Goal: Transaction & Acquisition: Download file/media

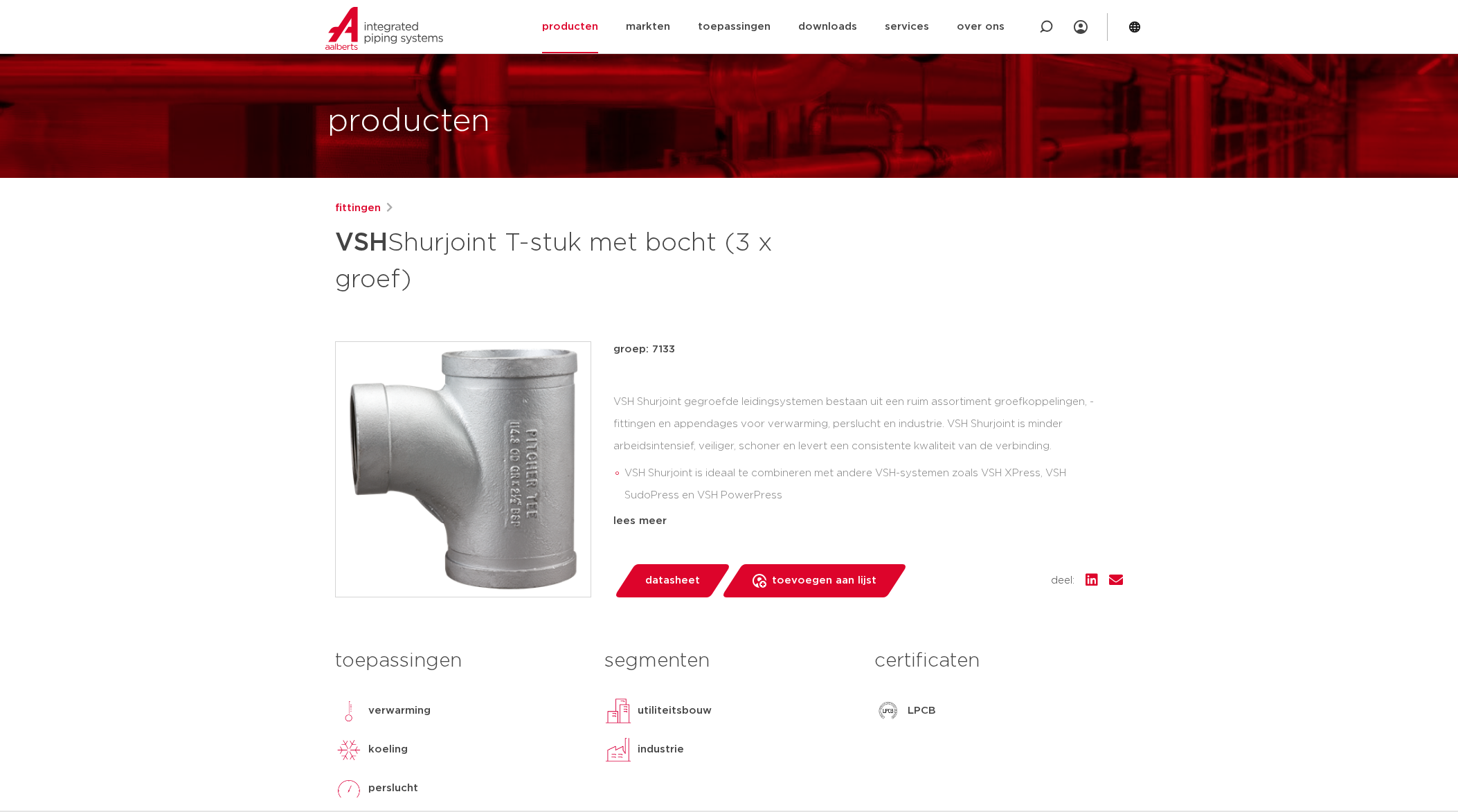
scroll to position [70, 0]
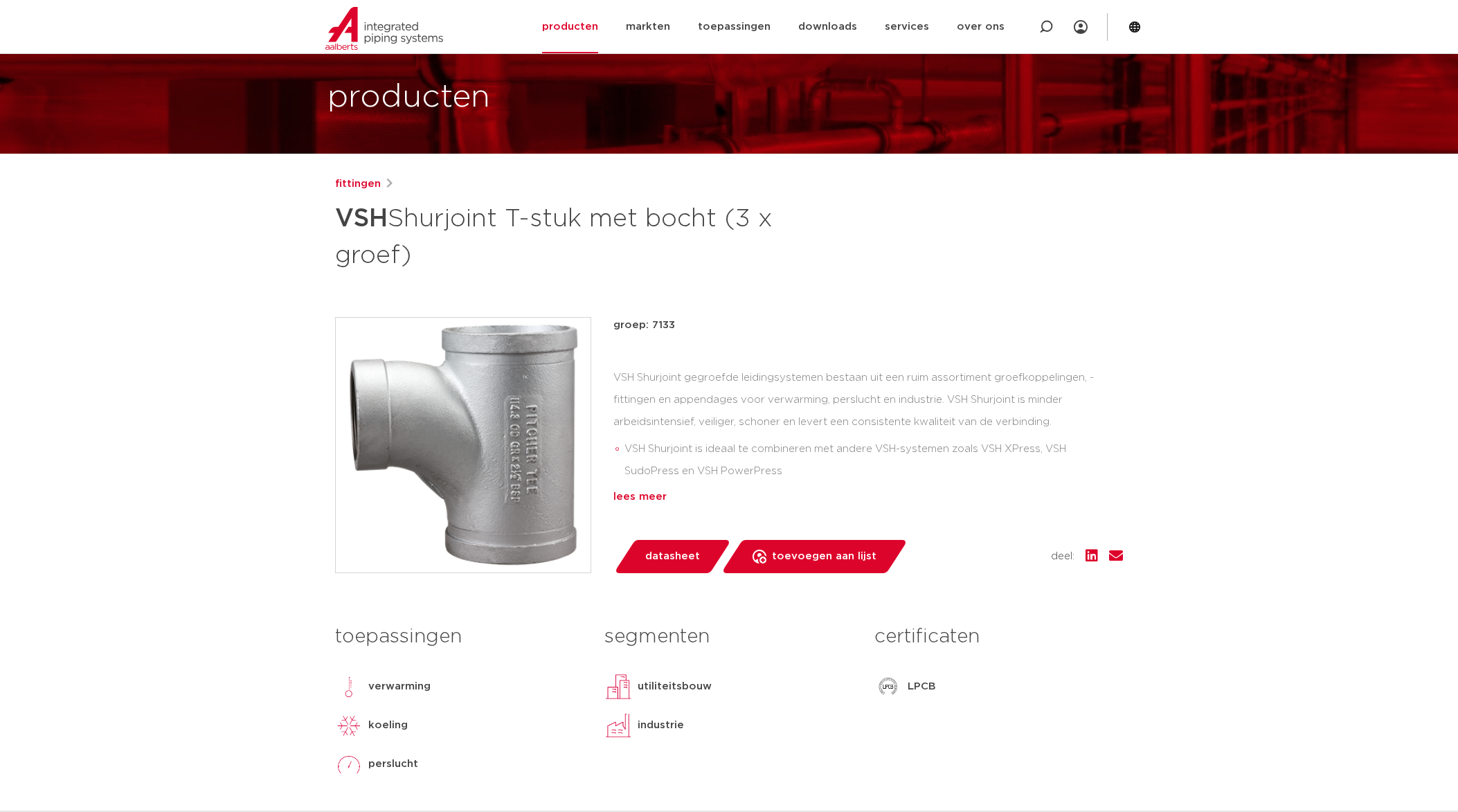
click at [654, 495] on div "lees meer" at bounding box center [868, 496] width 510 height 16
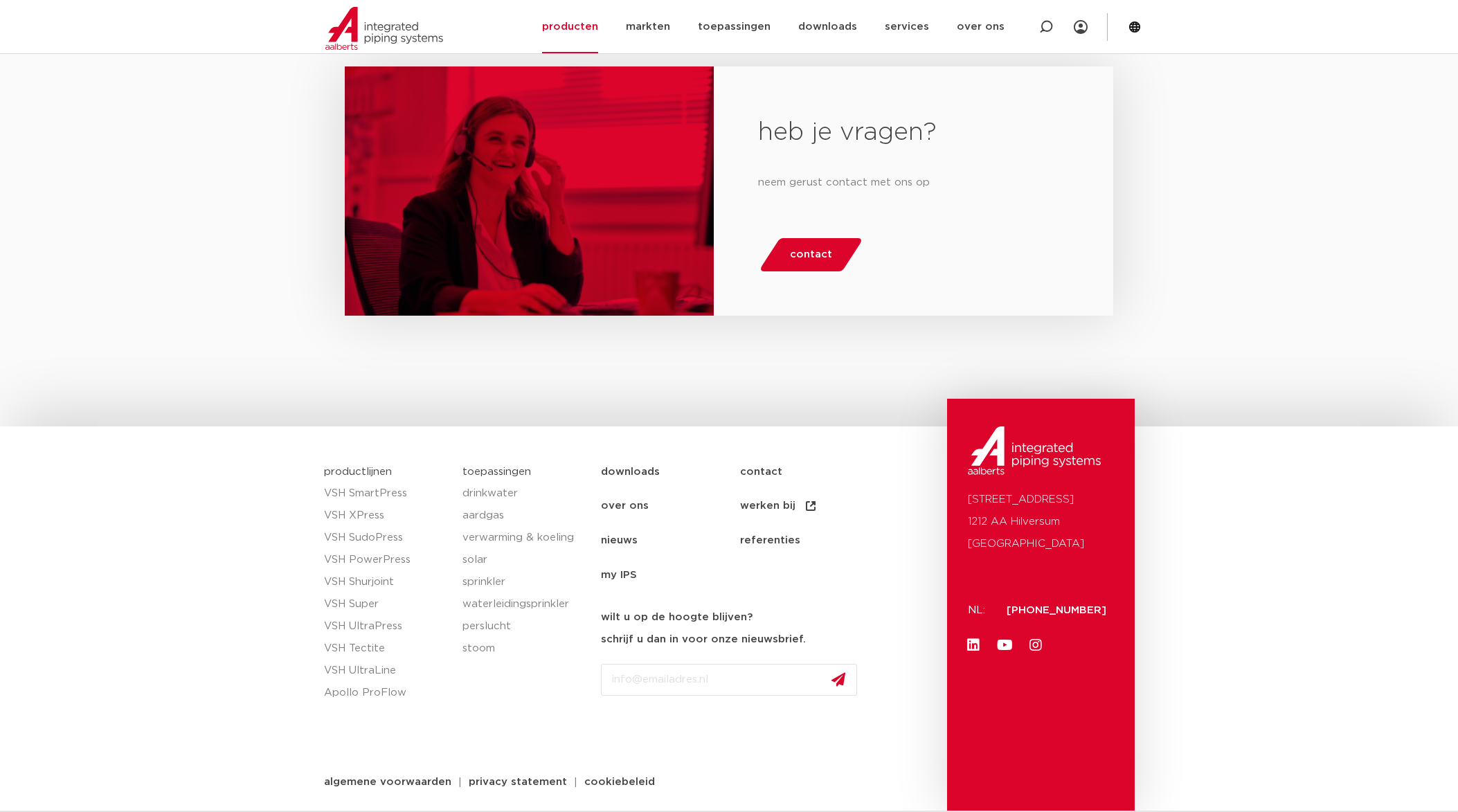
scroll to position [1251, 0]
click at [637, 470] on link "downloads" at bounding box center [671, 471] width 139 height 35
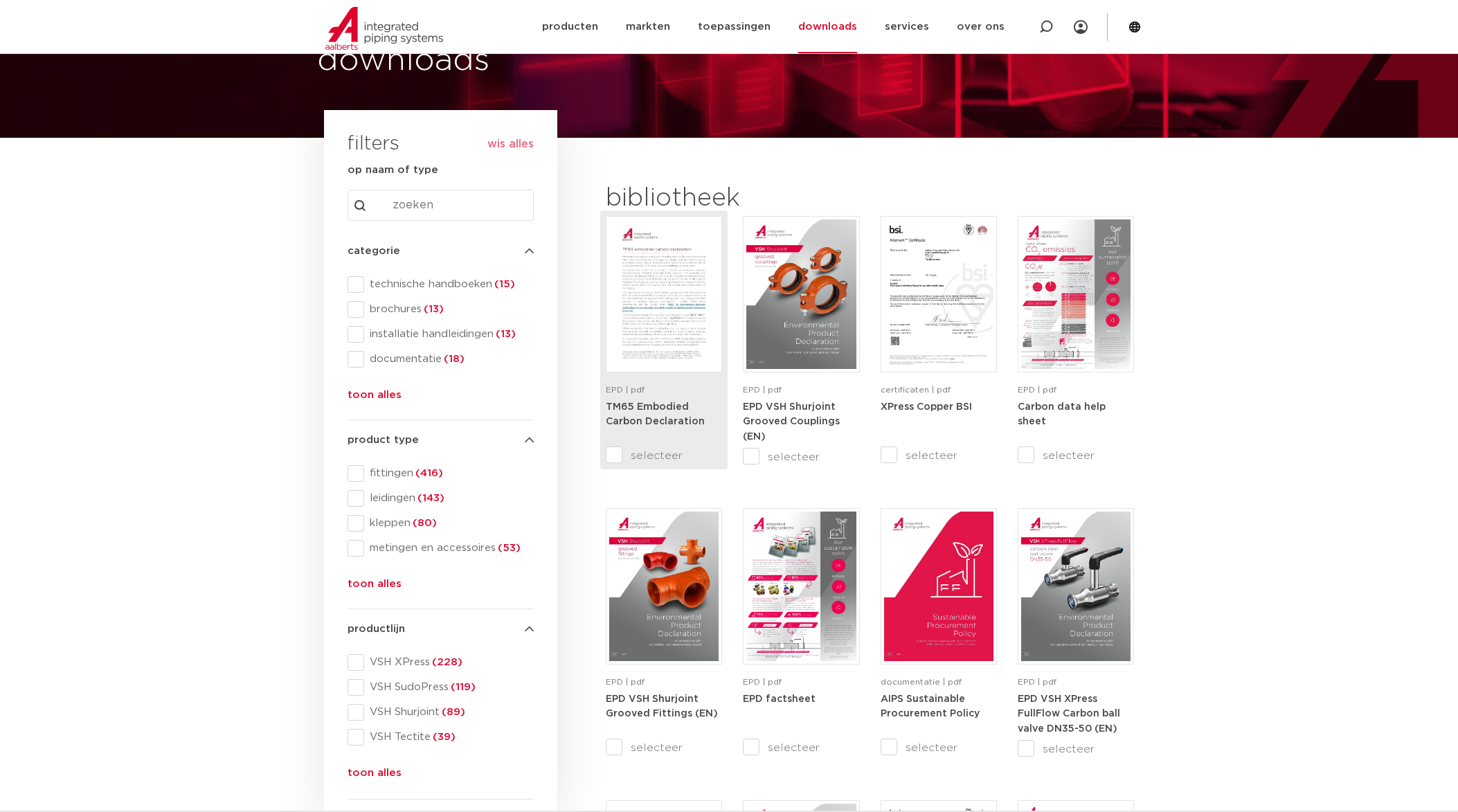
scroll to position [70, 0]
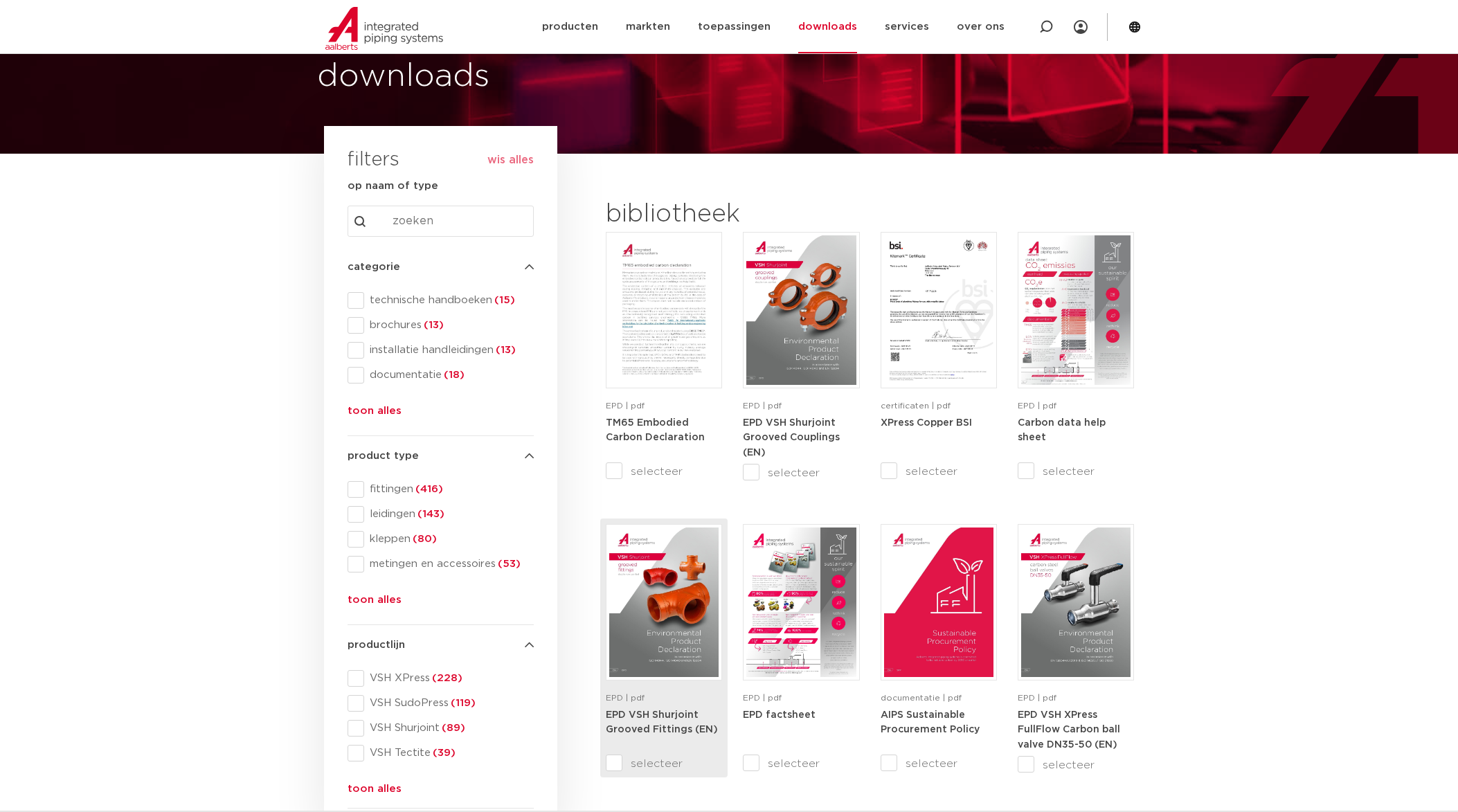
click at [616, 763] on input "selecteer" at bounding box center [634, 763] width 58 height 16
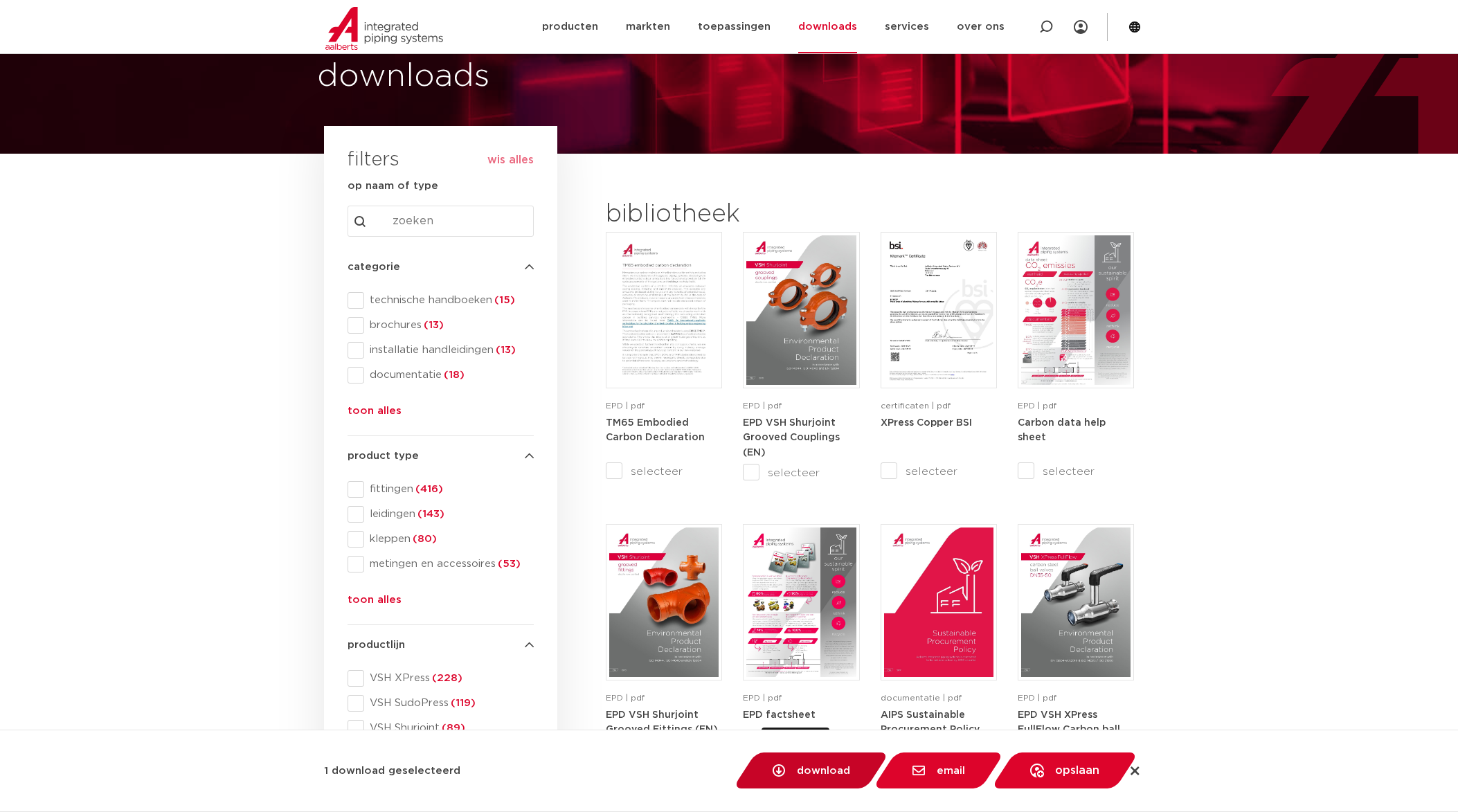
click at [819, 782] on link "download" at bounding box center [811, 770] width 157 height 36
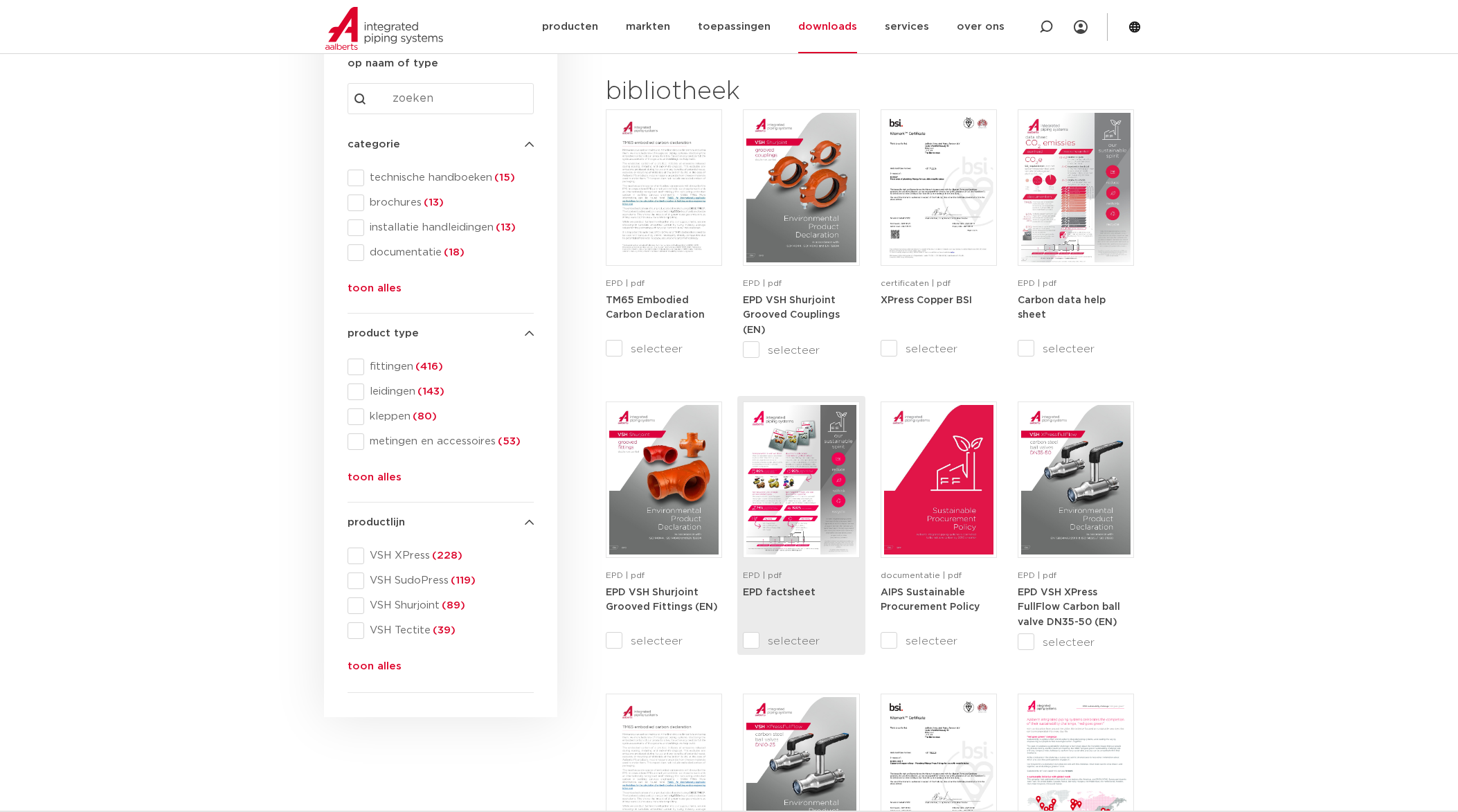
scroll to position [208, 0]
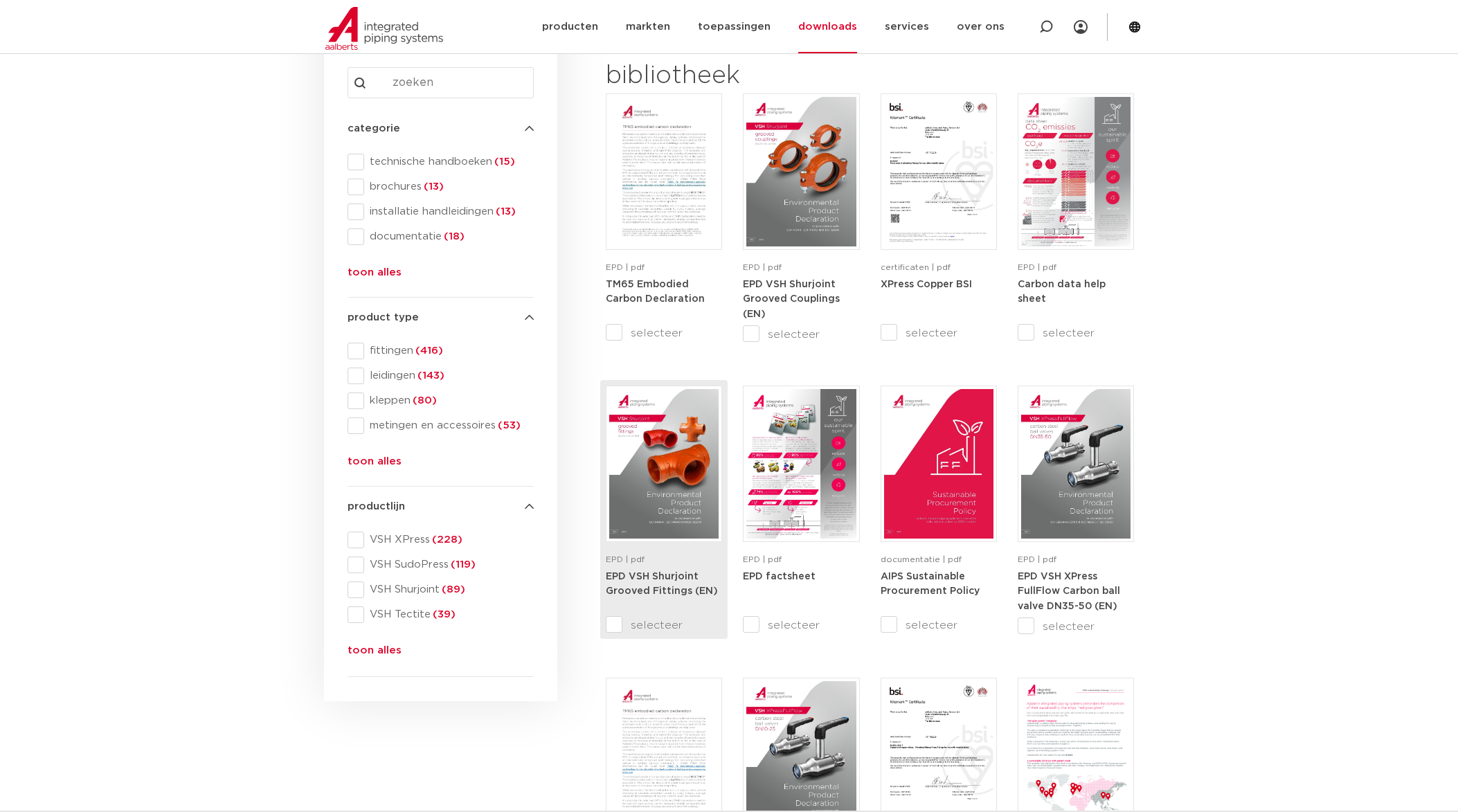
click at [614, 629] on input "selecteer" at bounding box center [634, 624] width 58 height 16
checkbox input "true"
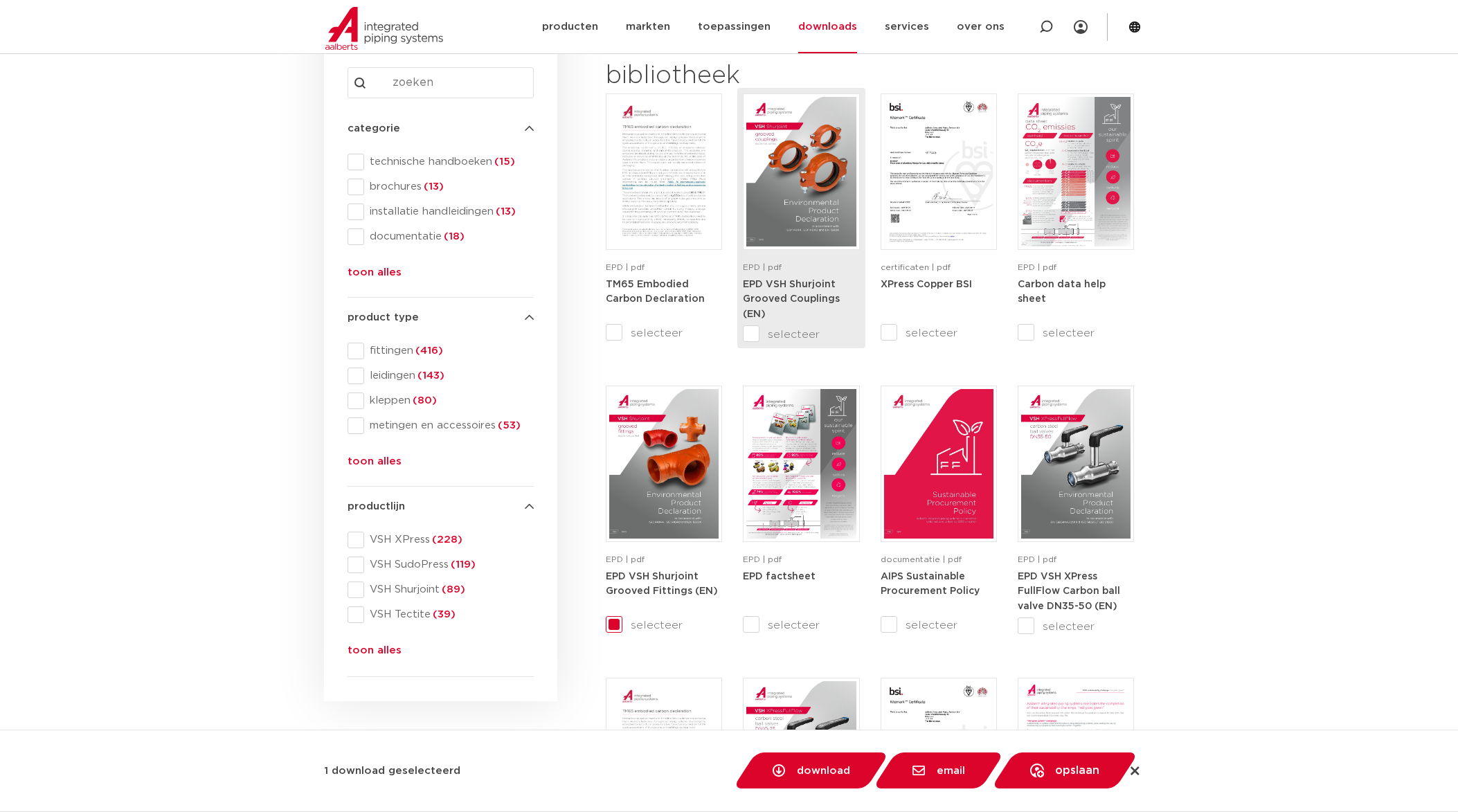
click at [749, 333] on input "selecteer" at bounding box center [771, 334] width 58 height 16
checkbox input "true"
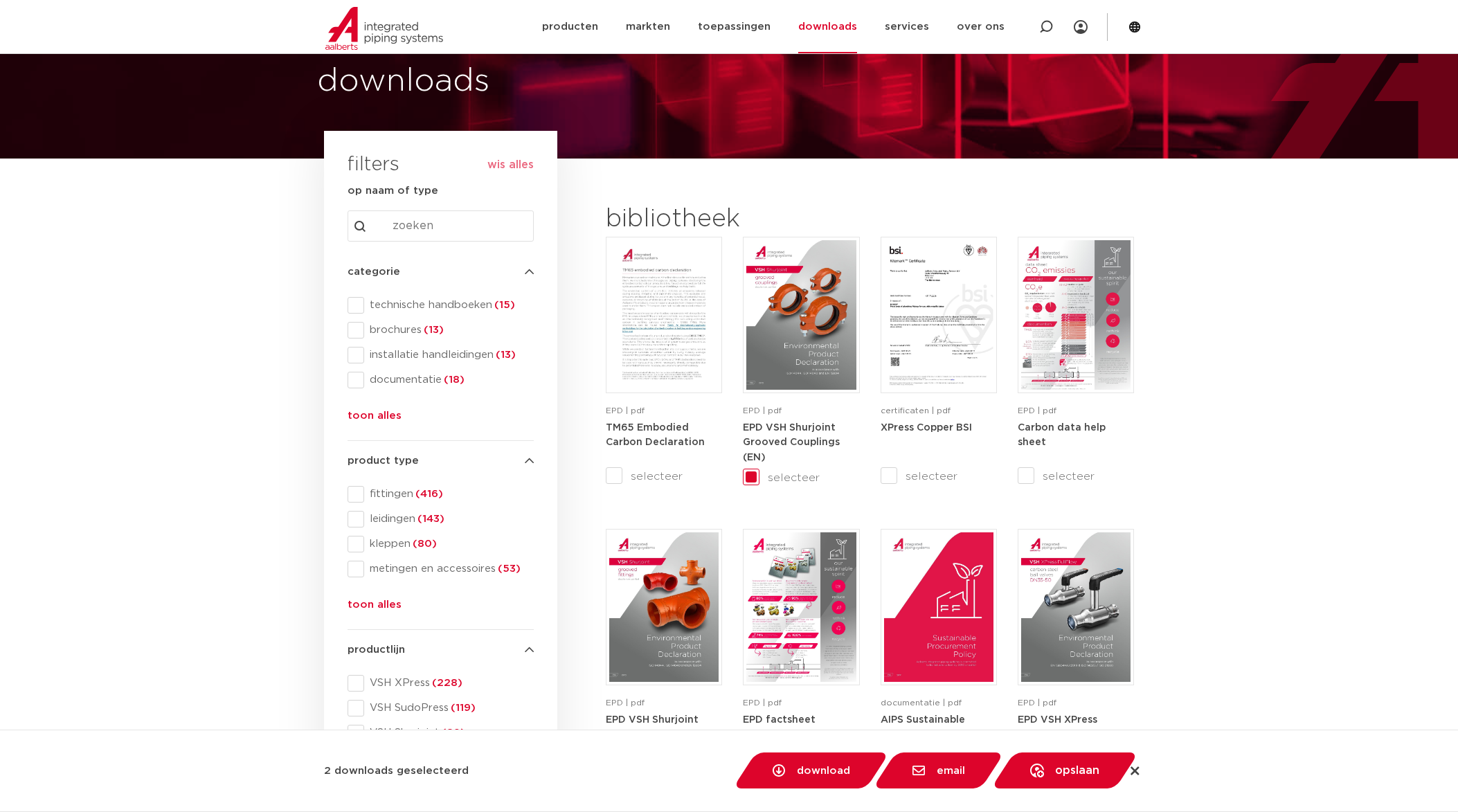
scroll to position [138, 0]
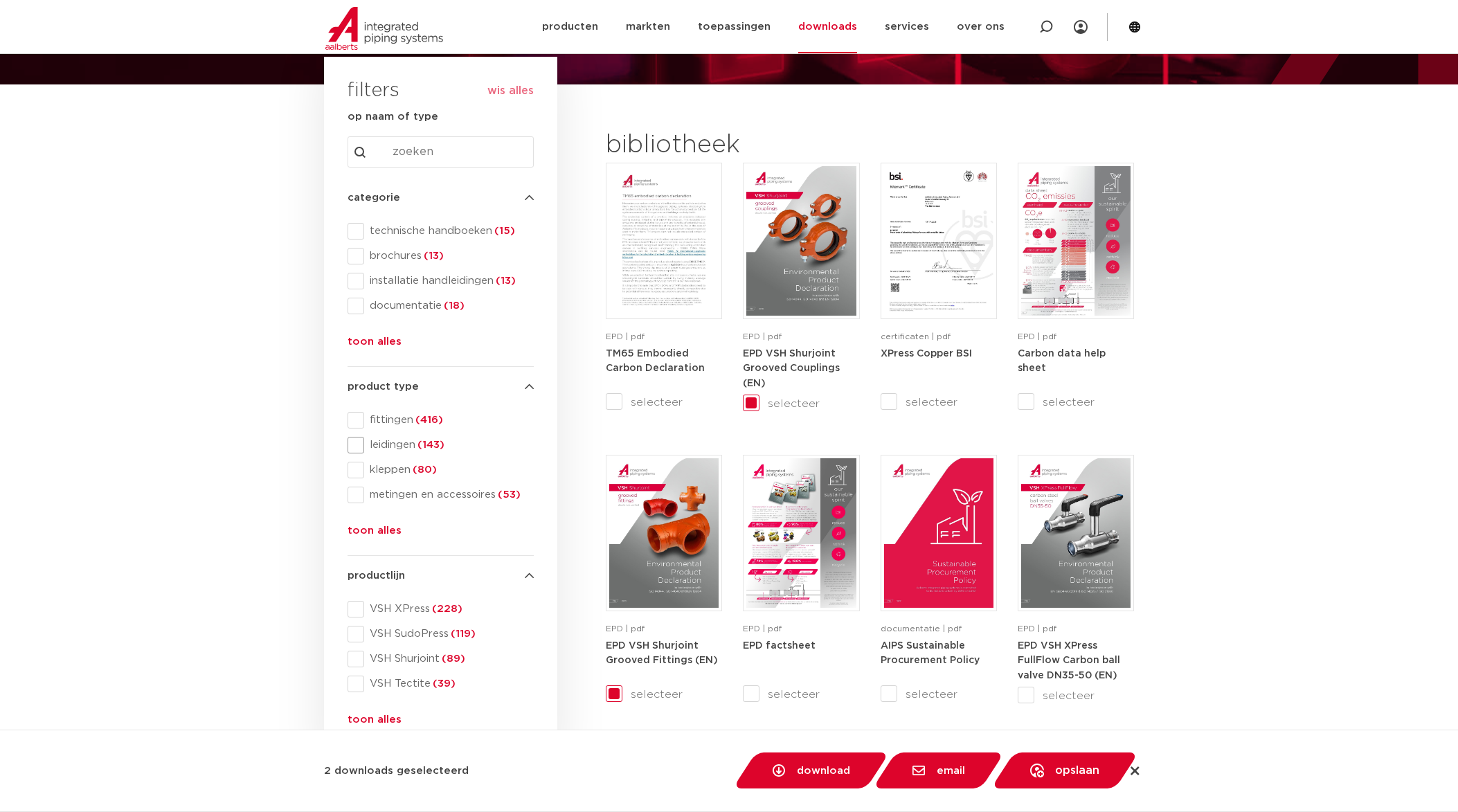
click at [363, 440] on span at bounding box center [355, 445] width 16 height 16
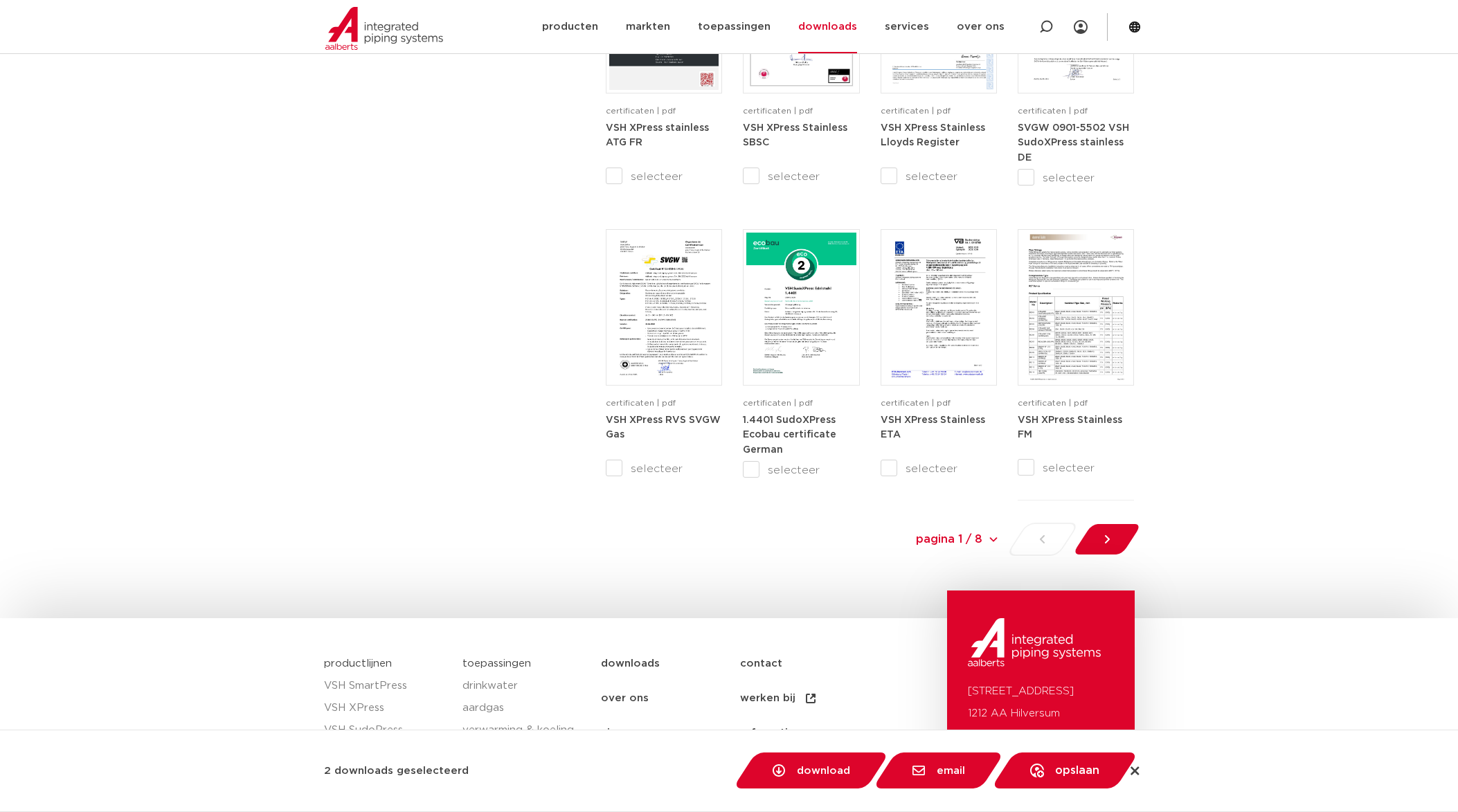
scroll to position [1315, 0]
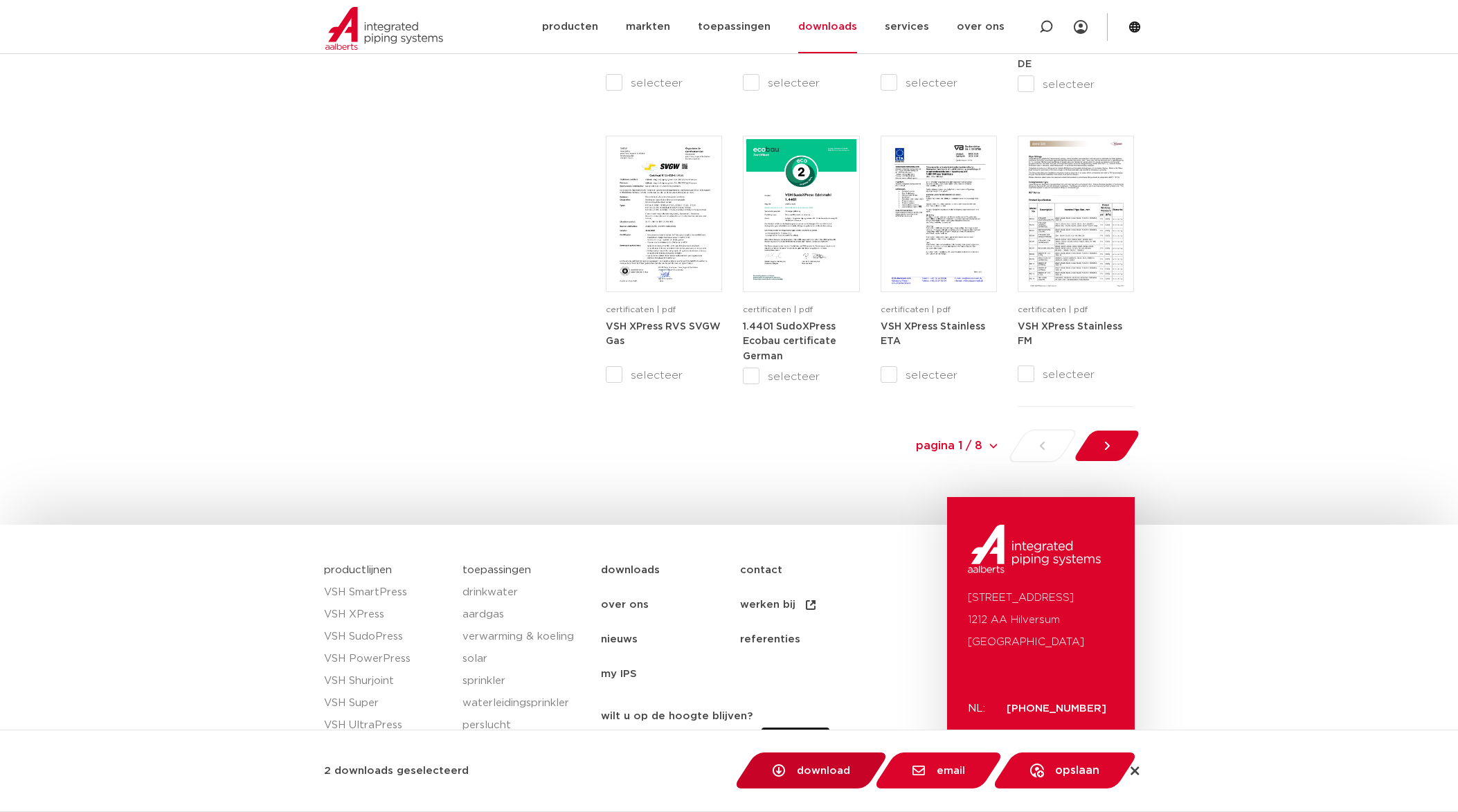
click at [813, 775] on span "download" at bounding box center [823, 770] width 53 height 10
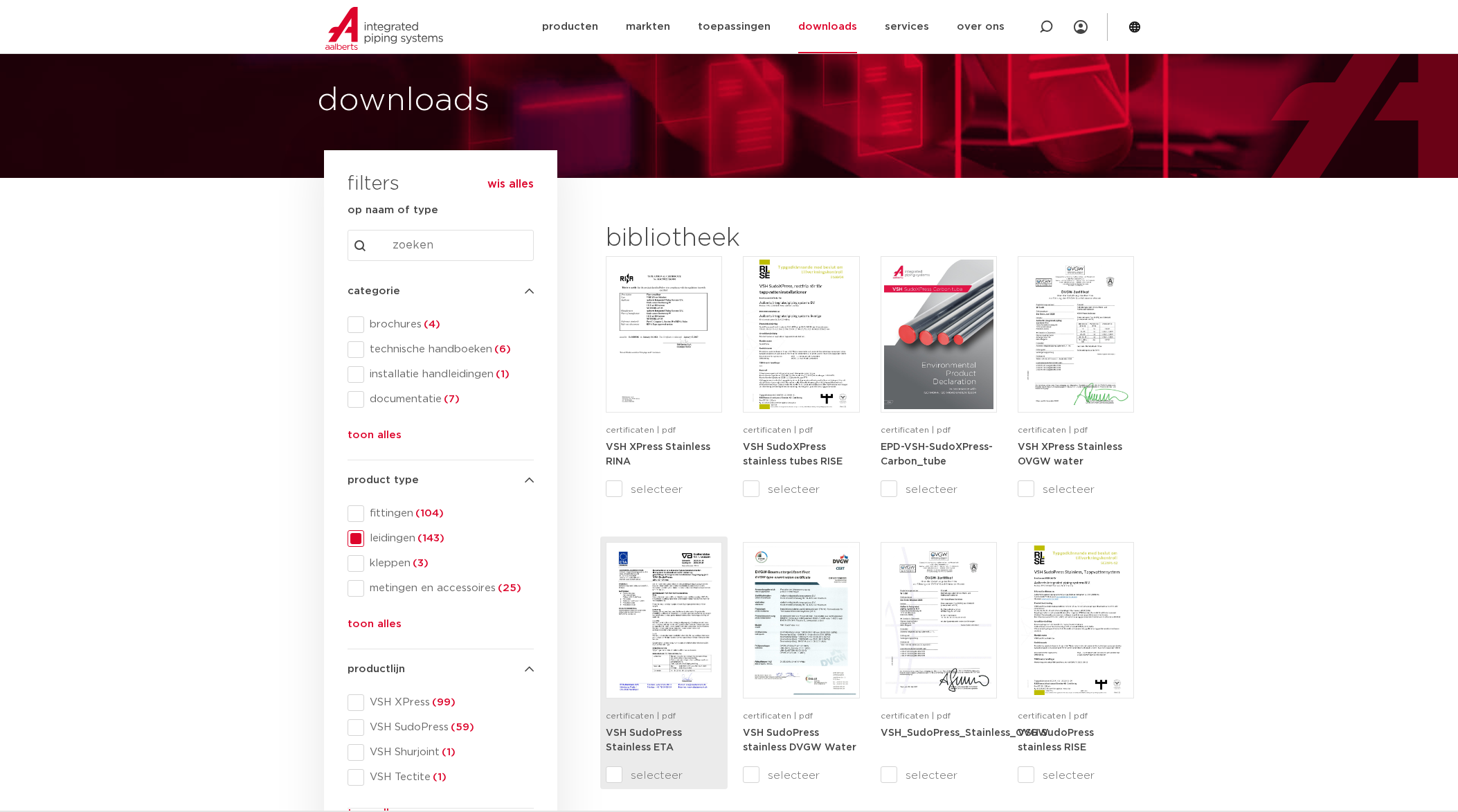
scroll to position [70, 0]
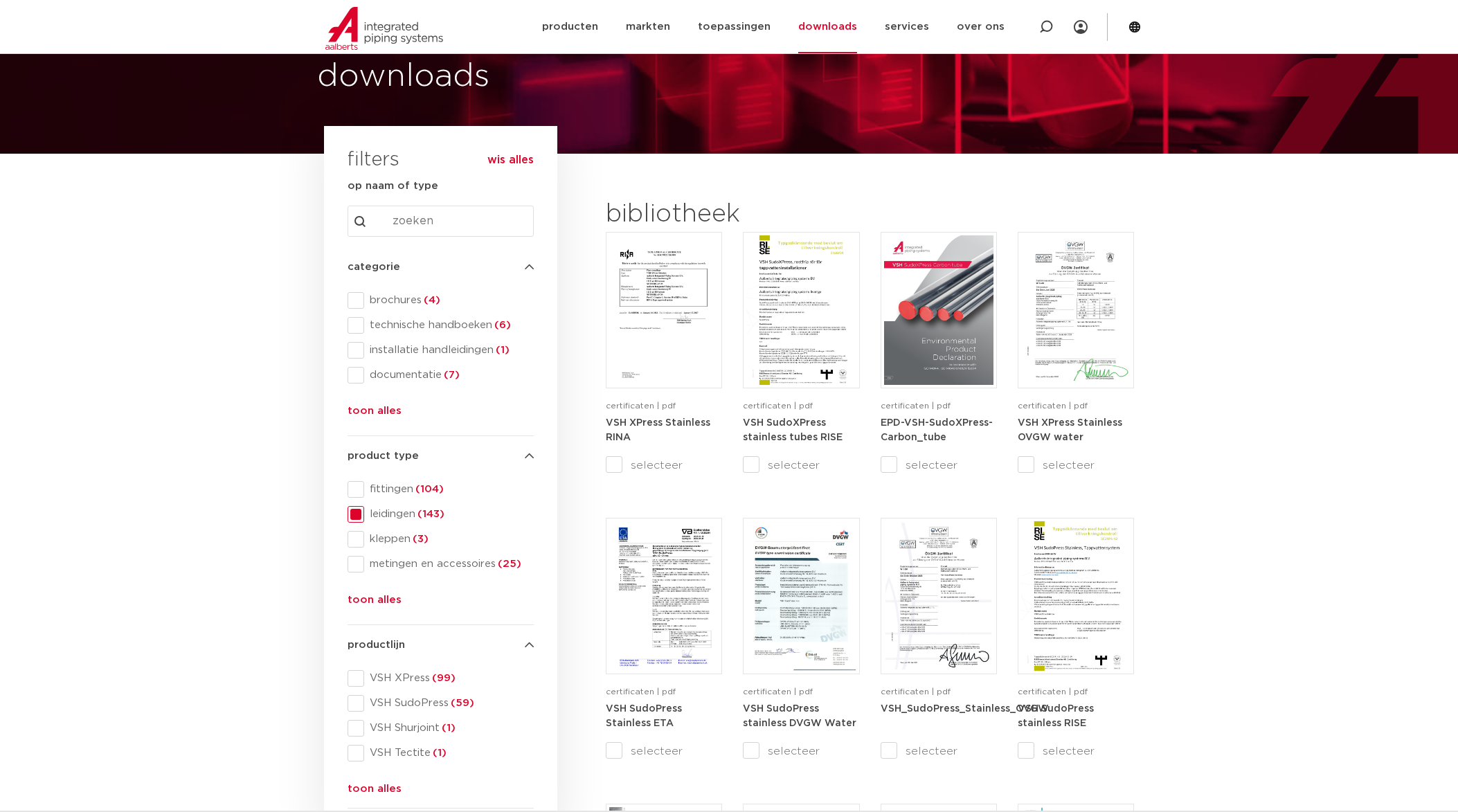
click at [376, 513] on span "leidingen (143)" at bounding box center [449, 514] width 169 height 14
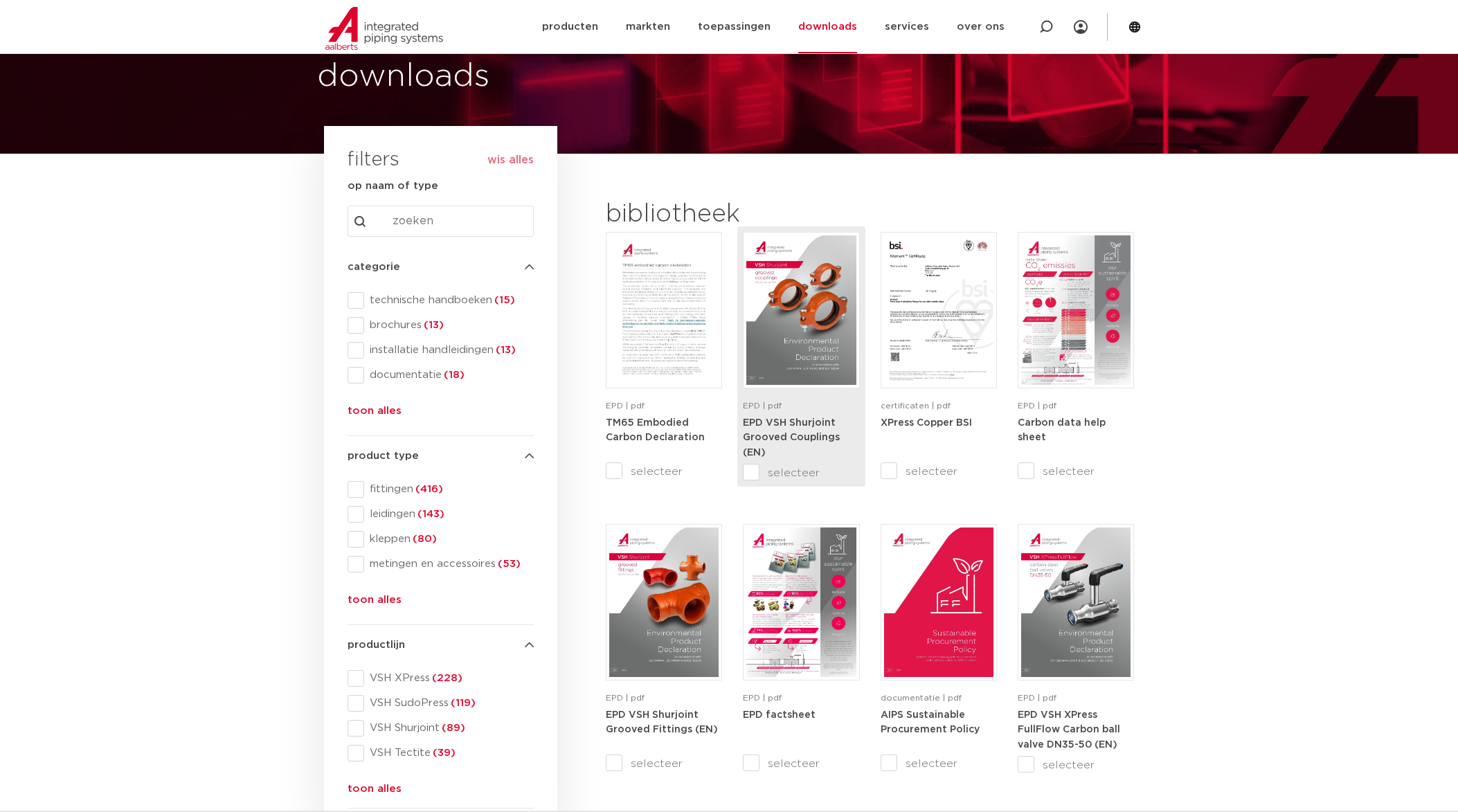
click at [753, 472] on input "selecteer" at bounding box center [771, 473] width 58 height 16
checkbox input "true"
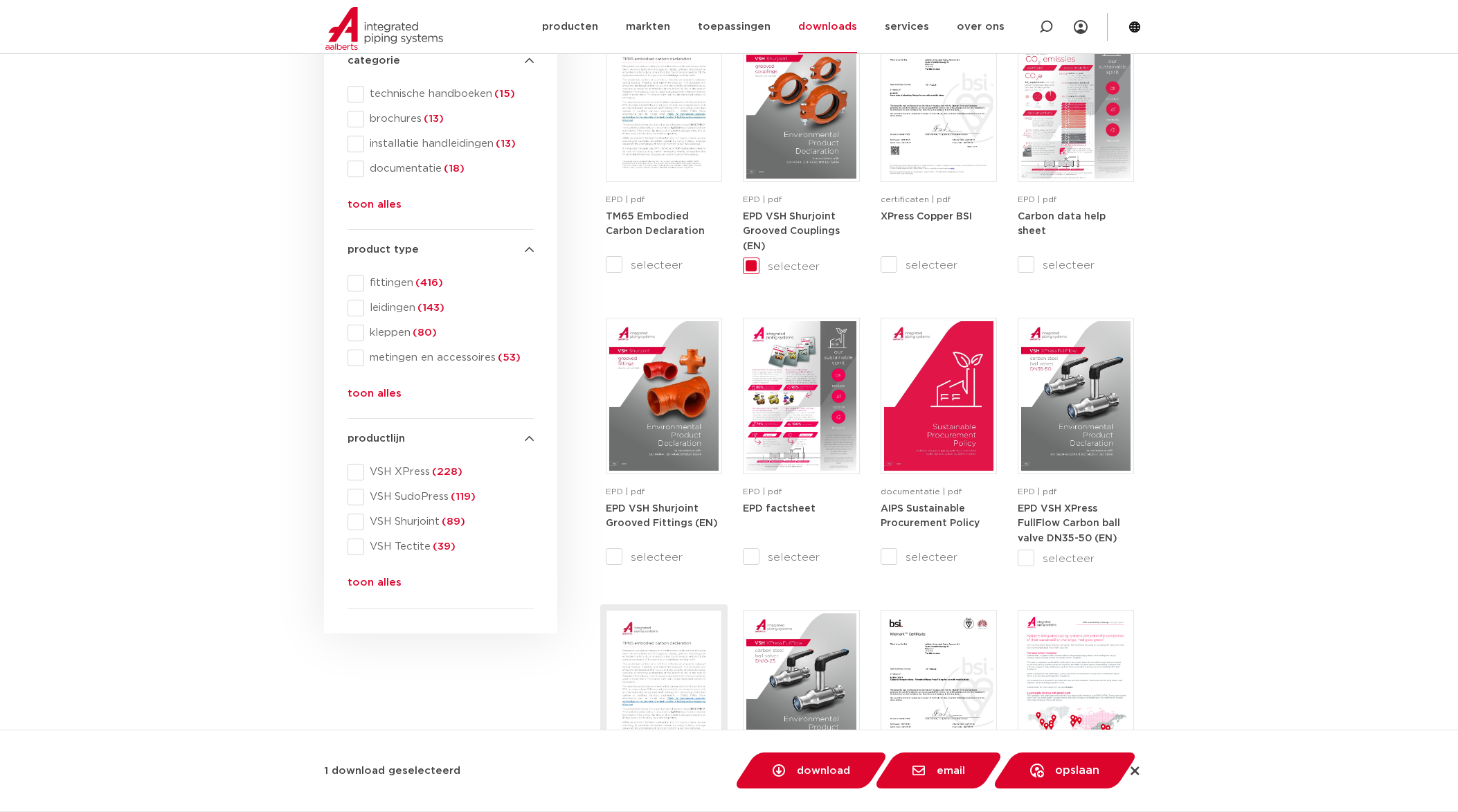
scroll to position [277, 0]
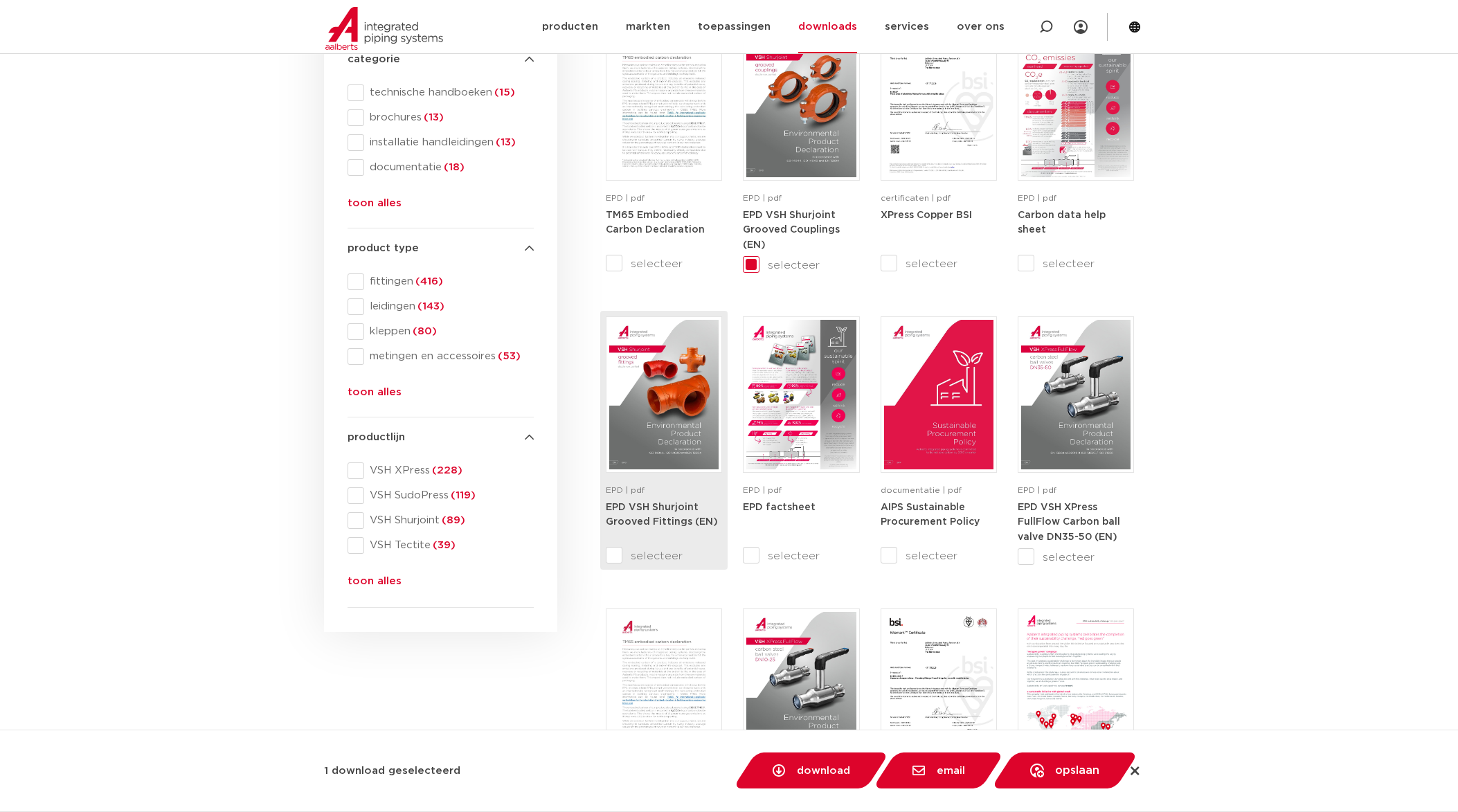
click at [616, 558] on input "selecteer" at bounding box center [634, 555] width 58 height 16
checkbox input "true"
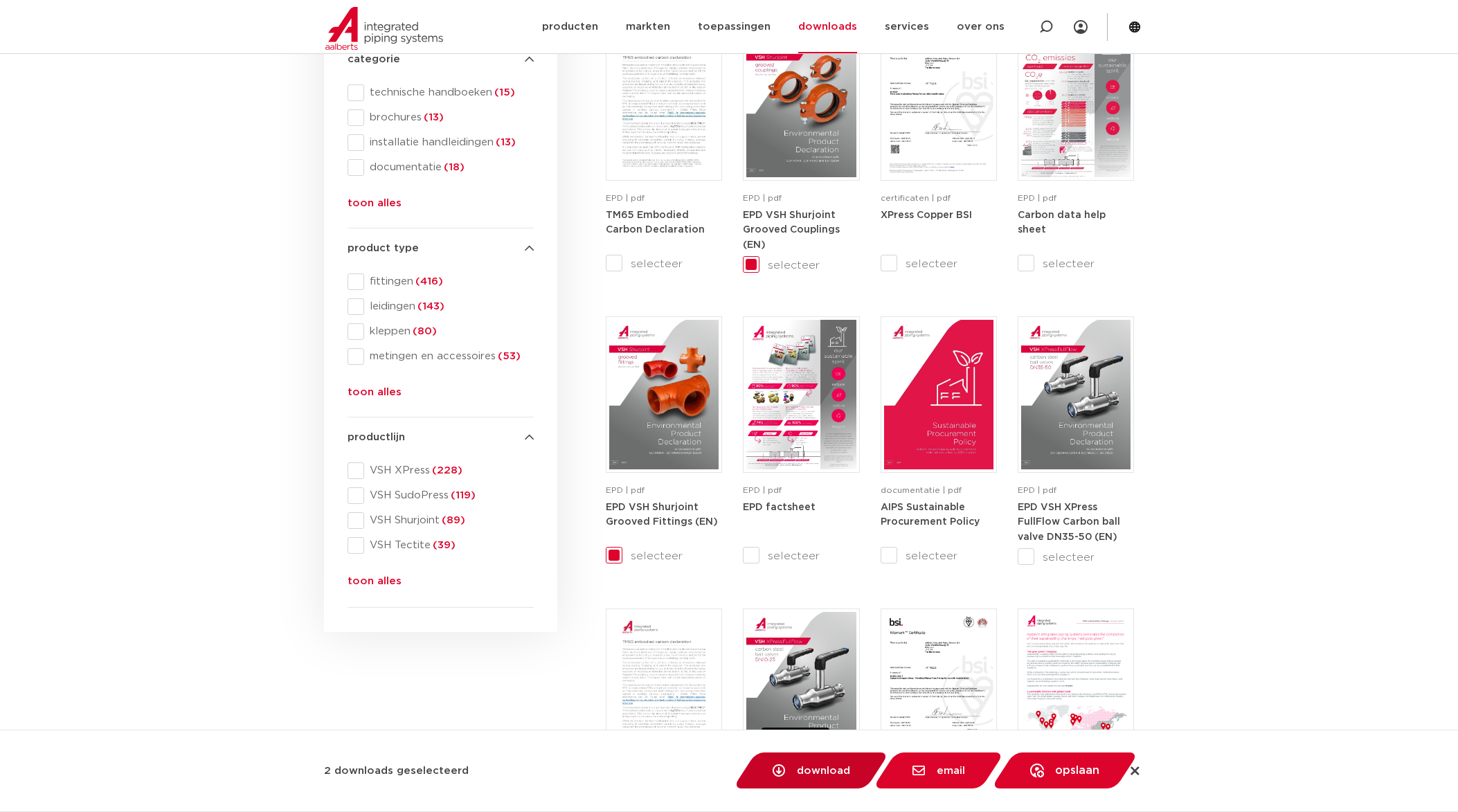
click at [849, 780] on link "download" at bounding box center [811, 770] width 157 height 36
checkbox input "false"
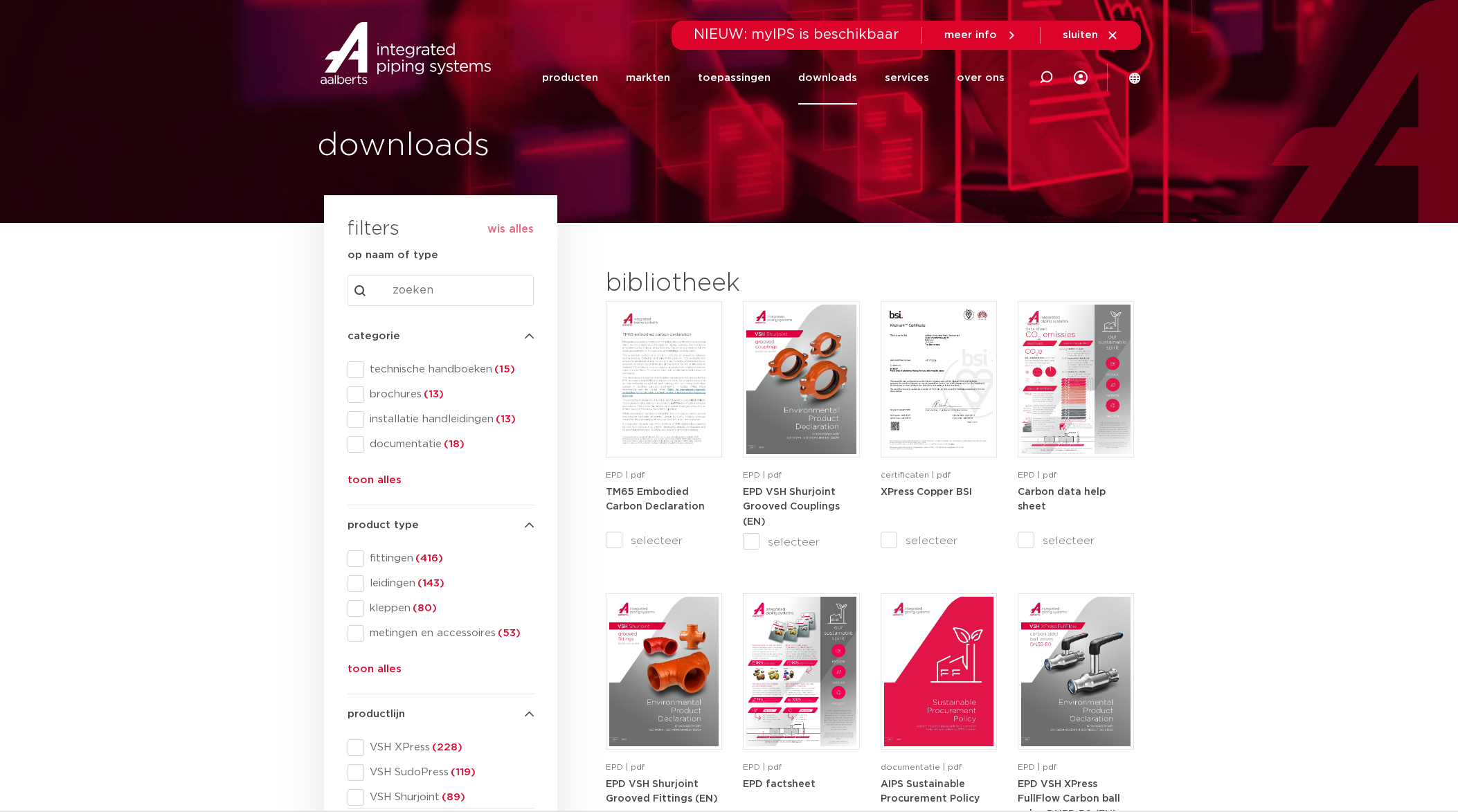
click at [357, 447] on span at bounding box center [355, 444] width 16 height 16
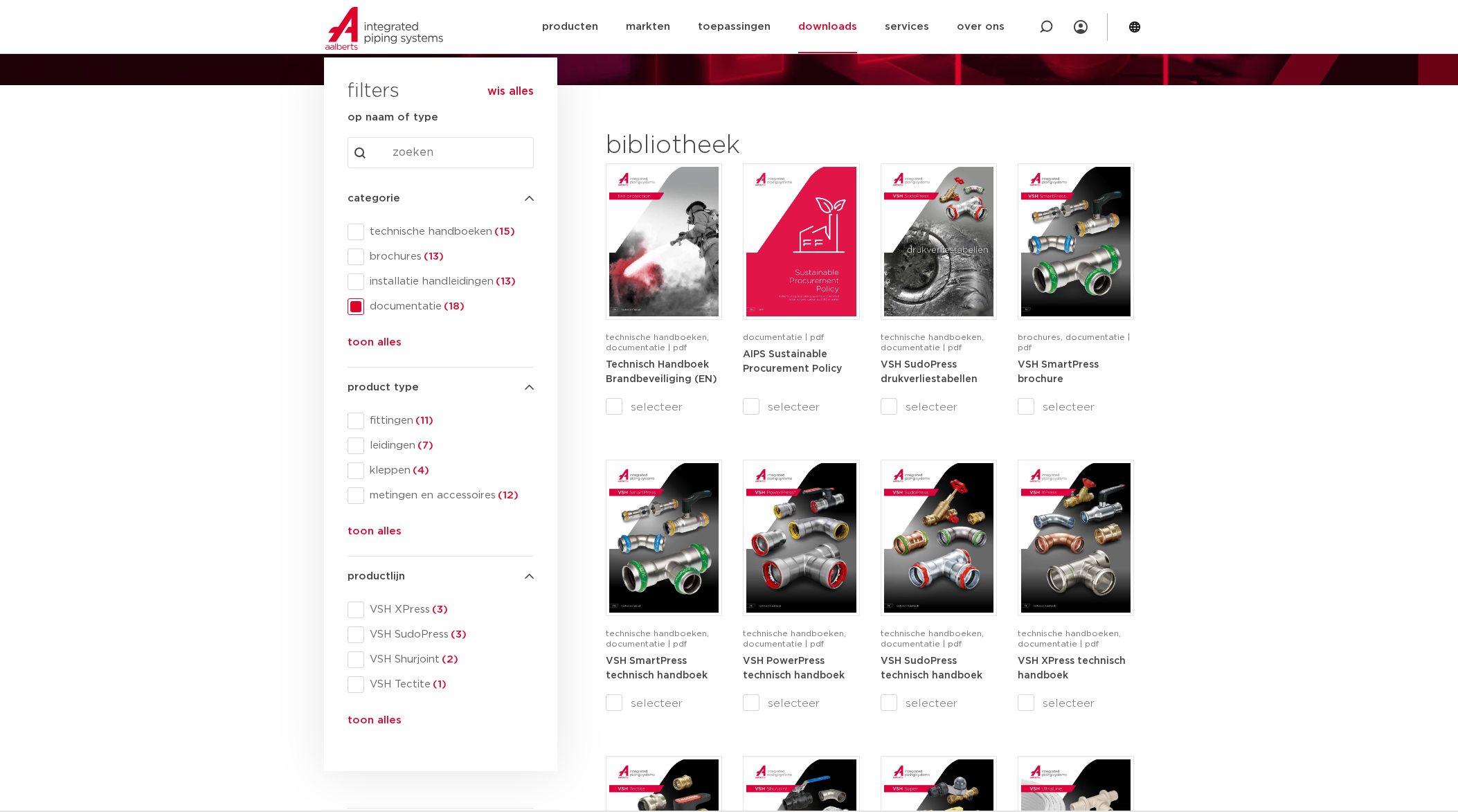
scroll to position [138, 0]
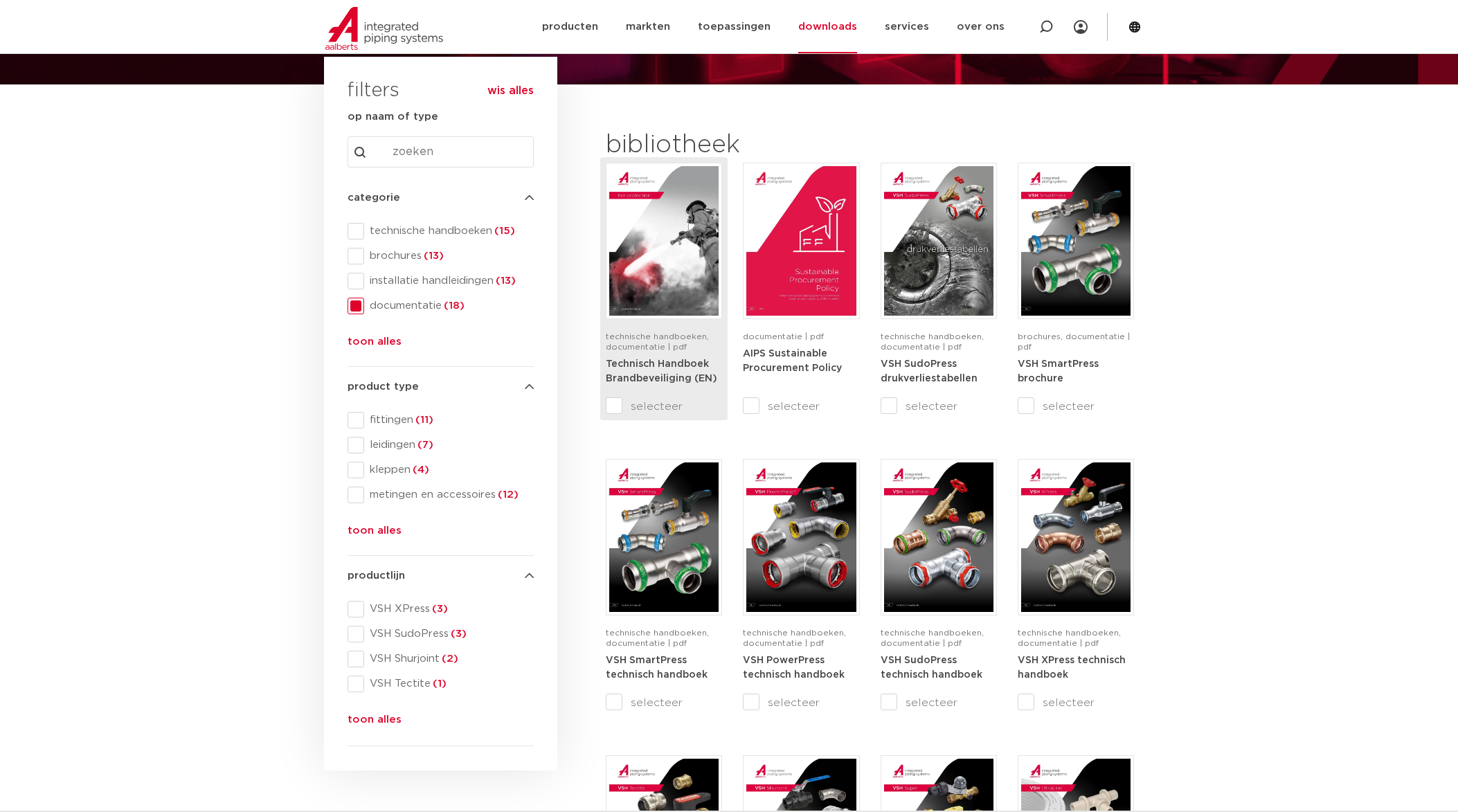
click at [609, 408] on input "selecteer" at bounding box center [634, 406] width 58 height 16
checkbox input "true"
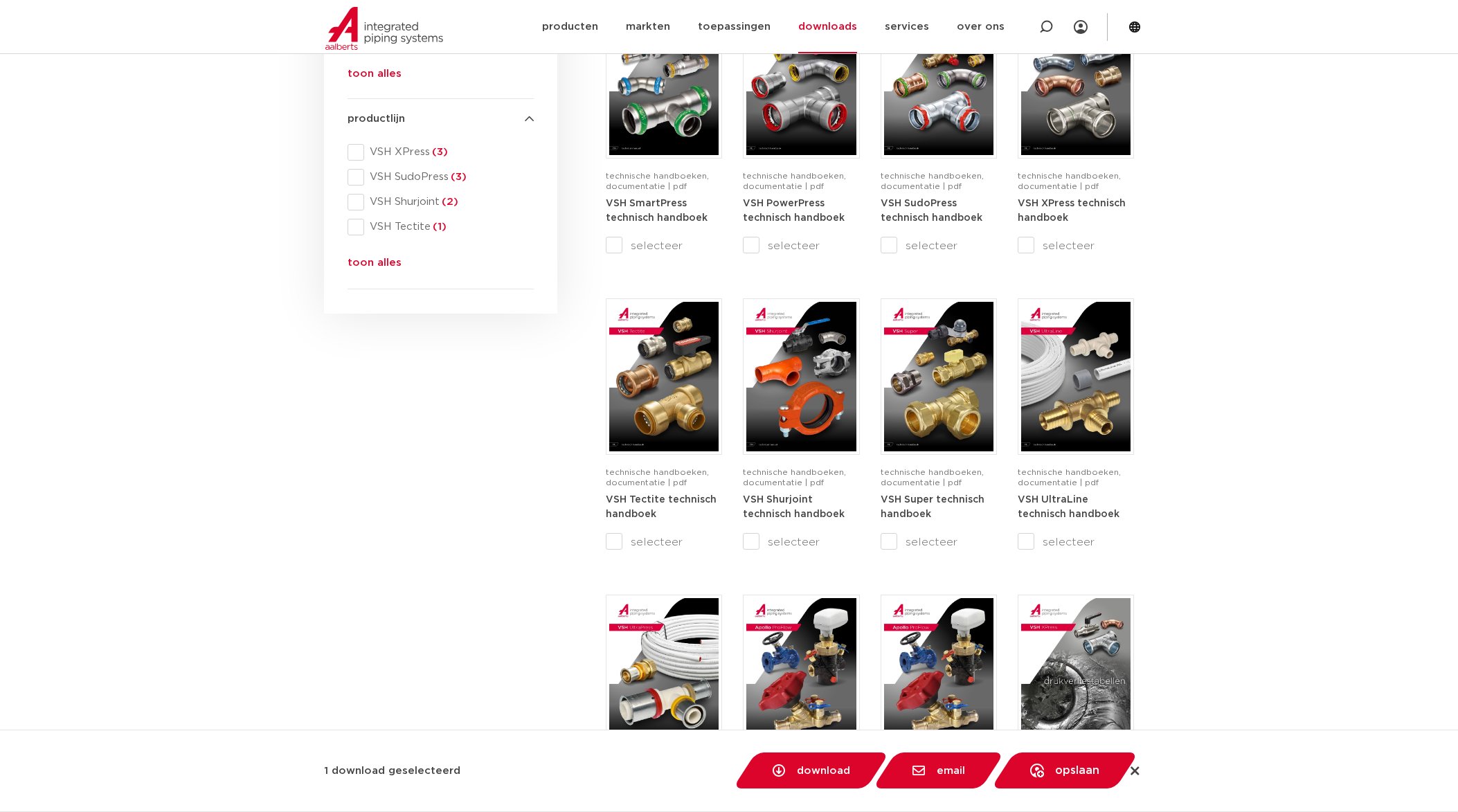
scroll to position [623, 0]
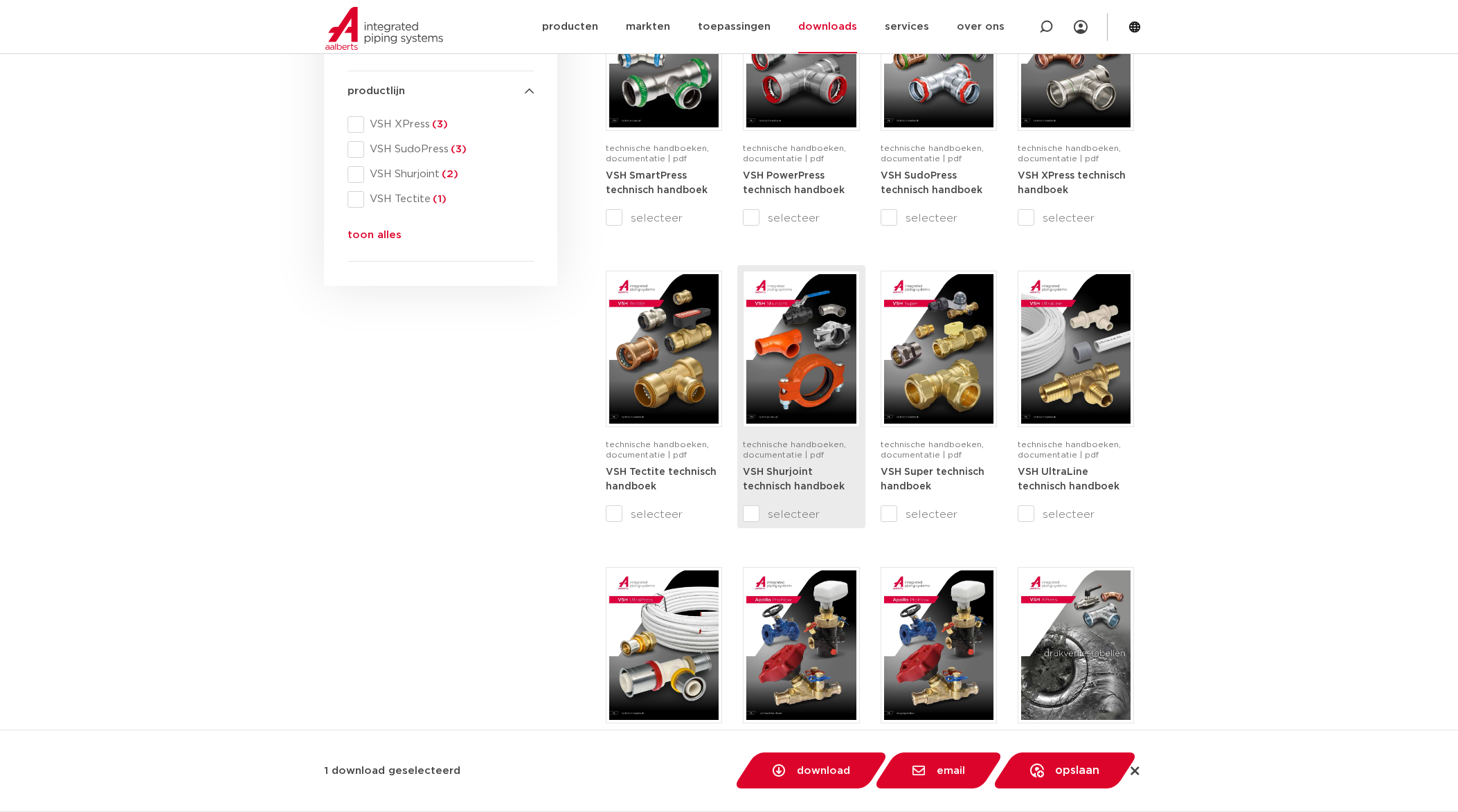
click at [752, 513] on input "selecteer" at bounding box center [771, 513] width 58 height 16
checkbox input "true"
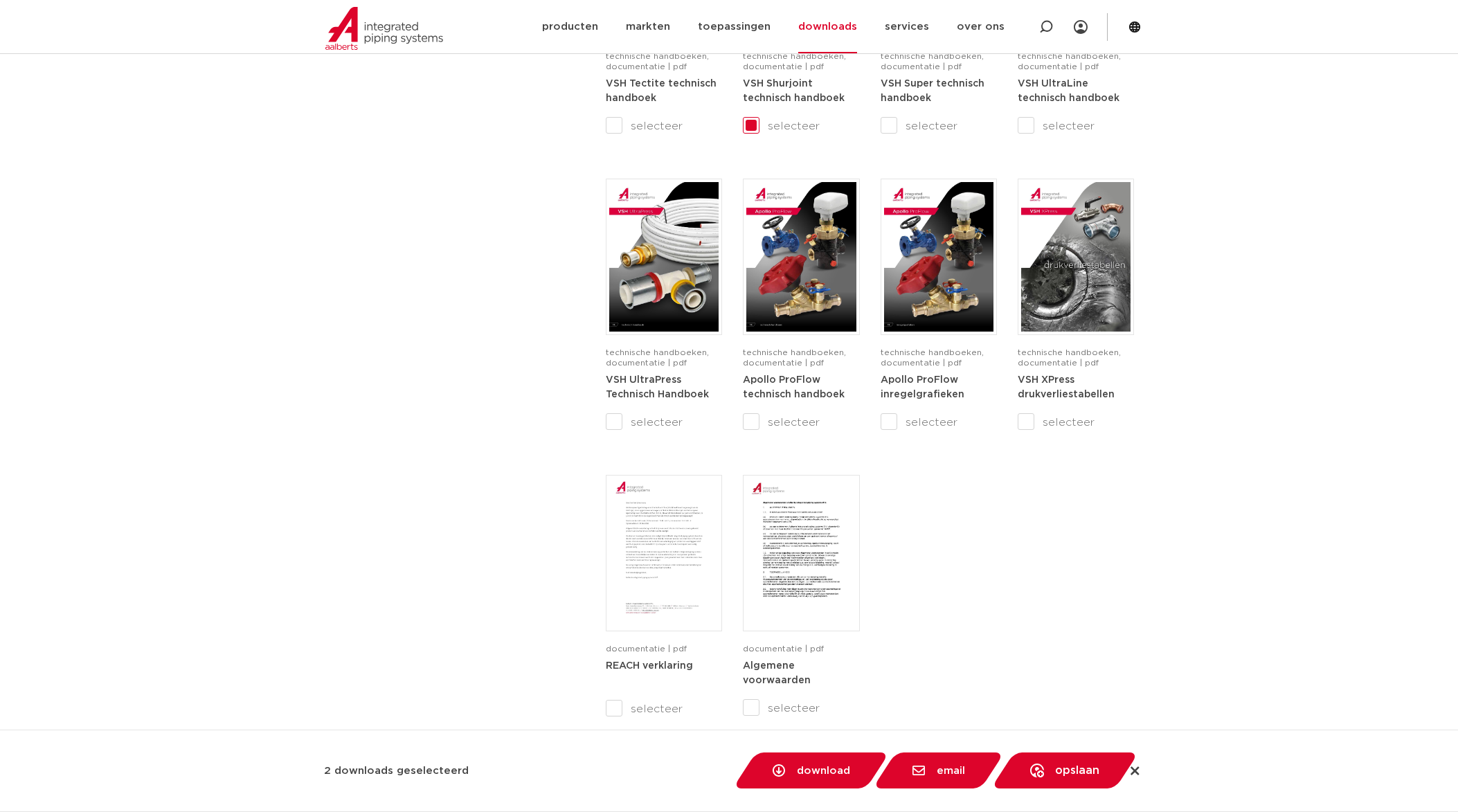
scroll to position [1039, 0]
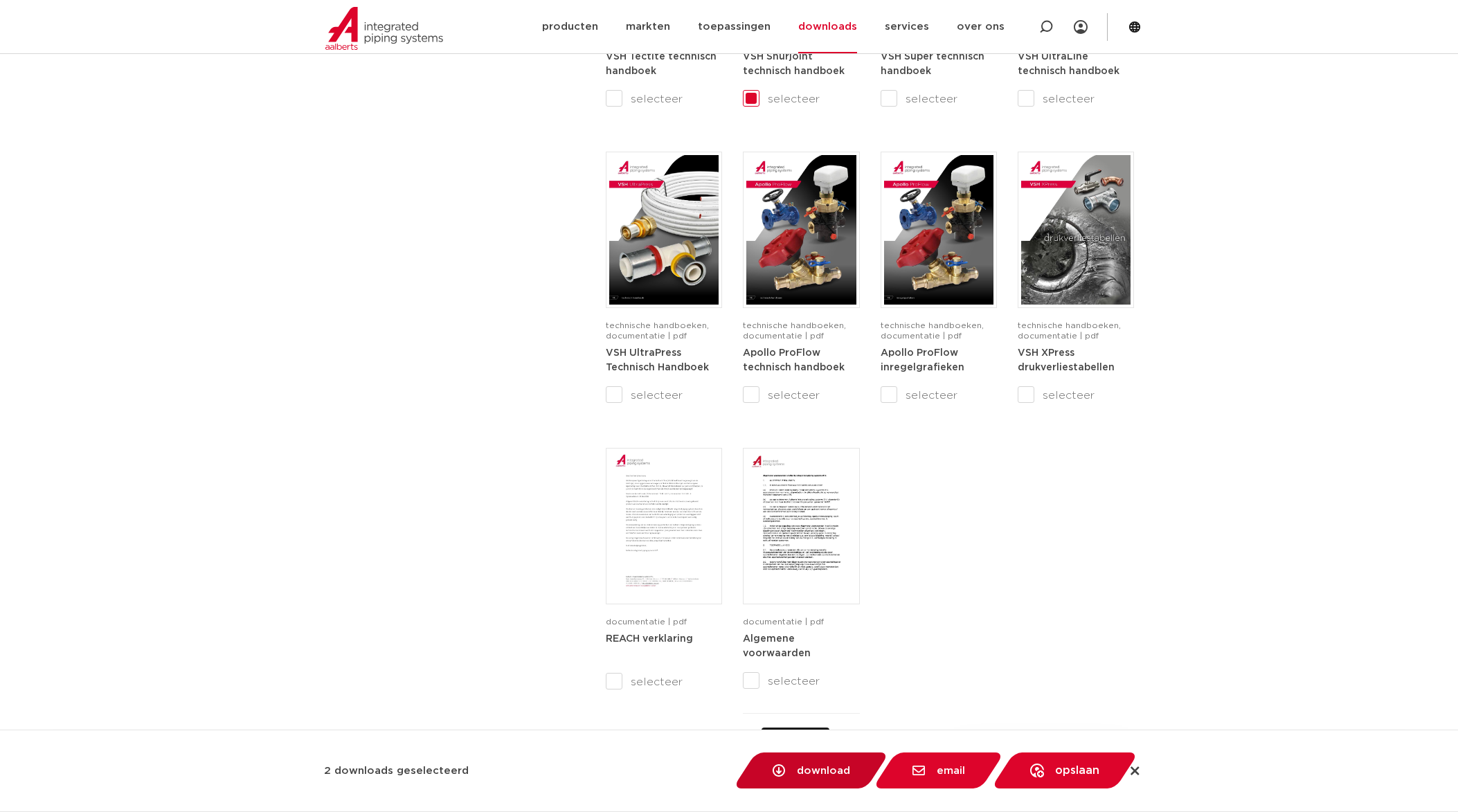
click at [814, 775] on span "download" at bounding box center [823, 770] width 53 height 10
checkbox input "false"
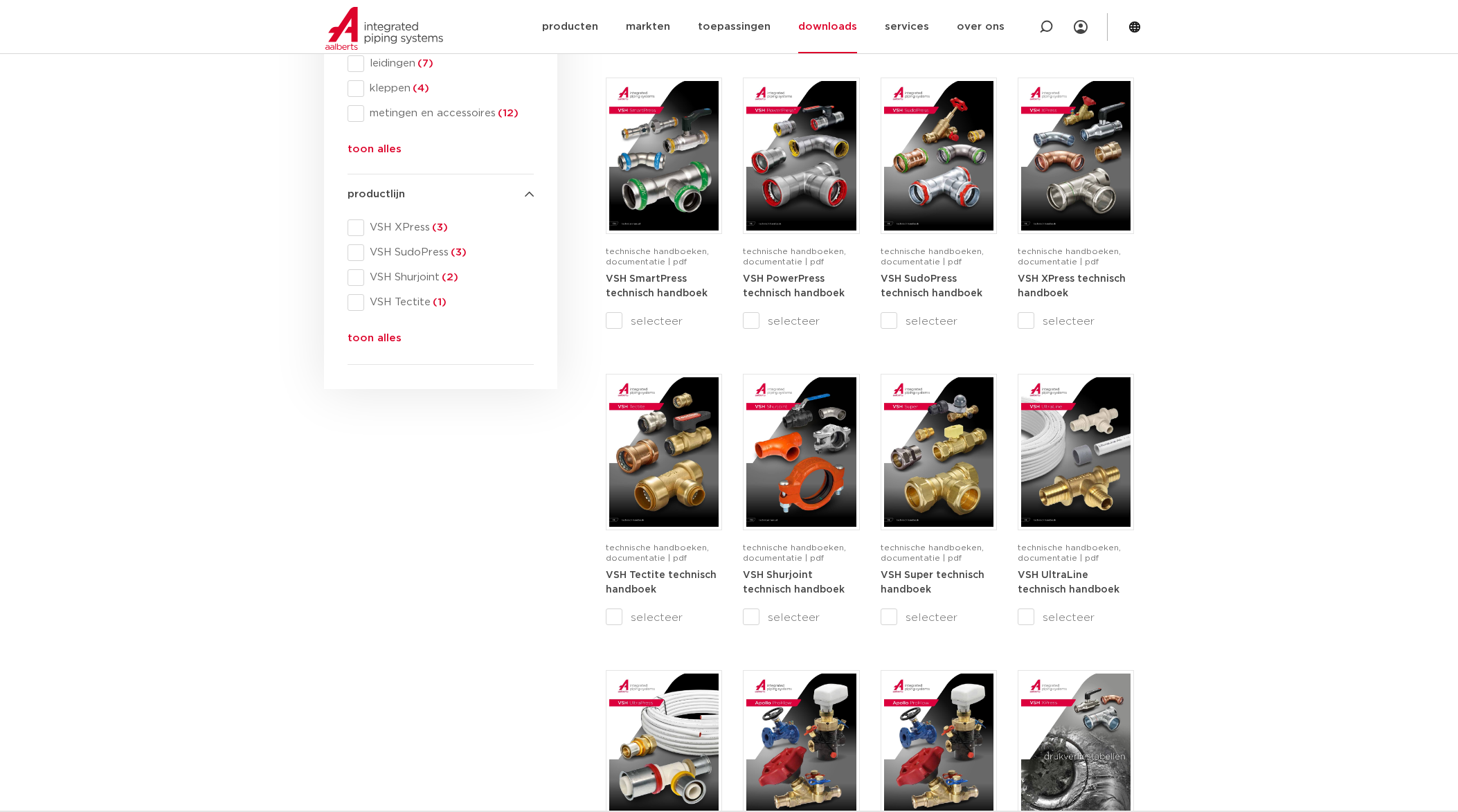
scroll to position [623, 0]
